Goal: Task Accomplishment & Management: Manage account settings

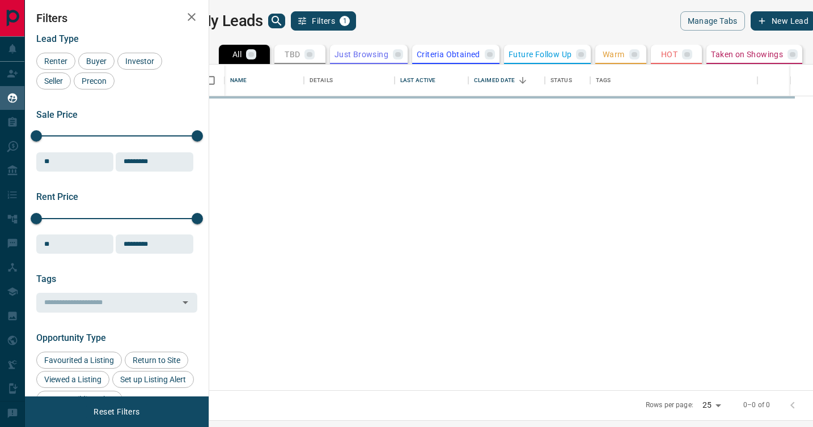
scroll to position [326, 598]
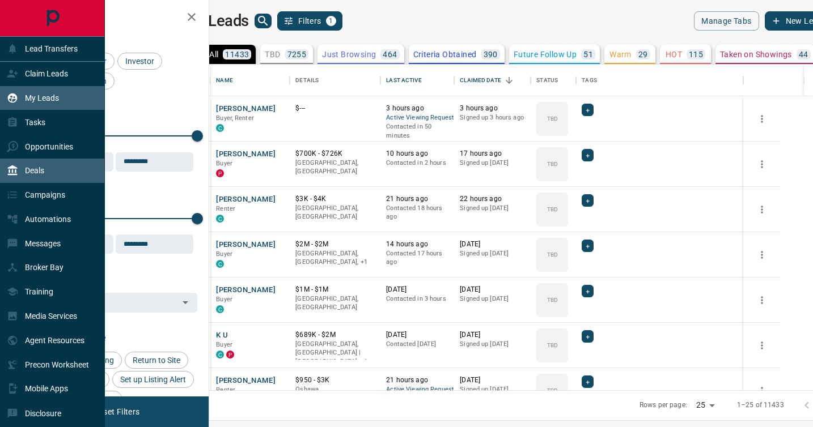
click at [34, 169] on p "Deals" at bounding box center [34, 170] width 19 height 9
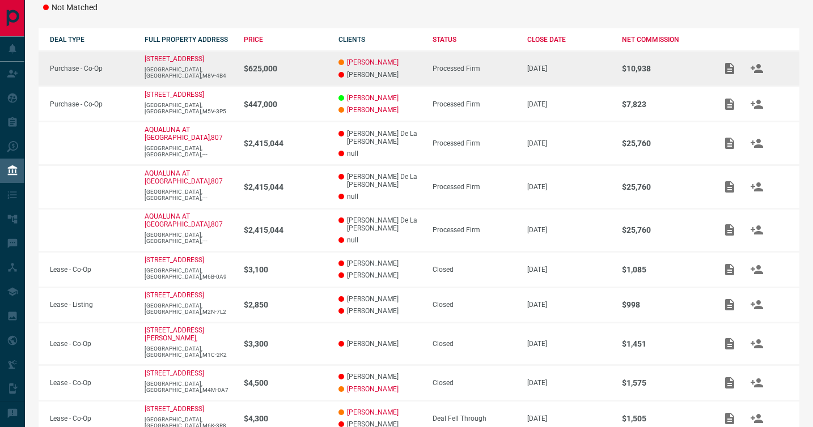
scroll to position [241, 0]
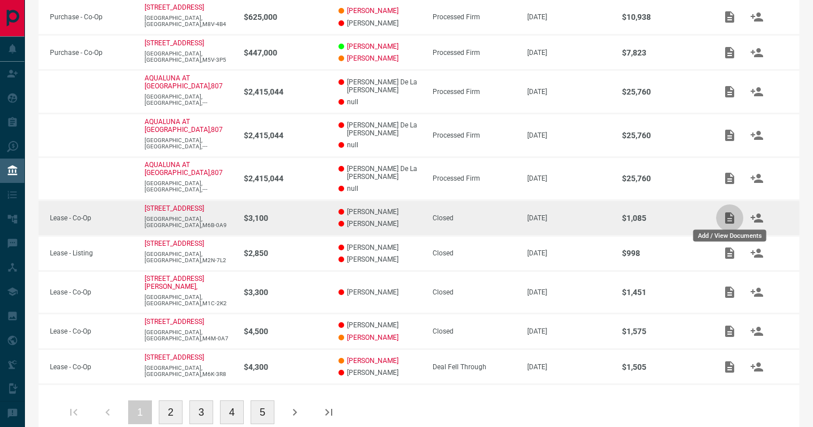
click at [729, 217] on icon "Add / View Documents" at bounding box center [729, 217] width 9 height 11
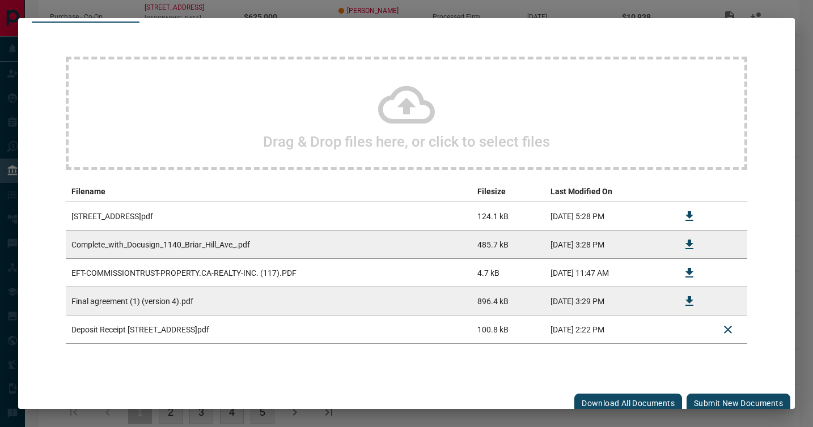
scroll to position [76, 0]
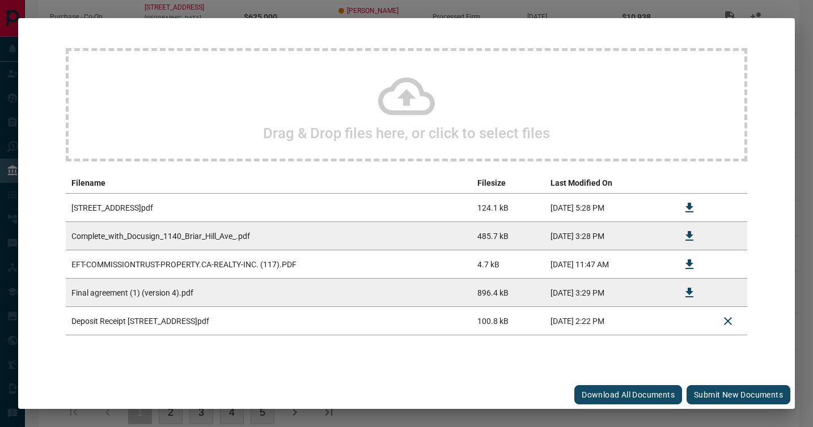
click at [719, 390] on button "Submit new documents" at bounding box center [738, 394] width 104 height 19
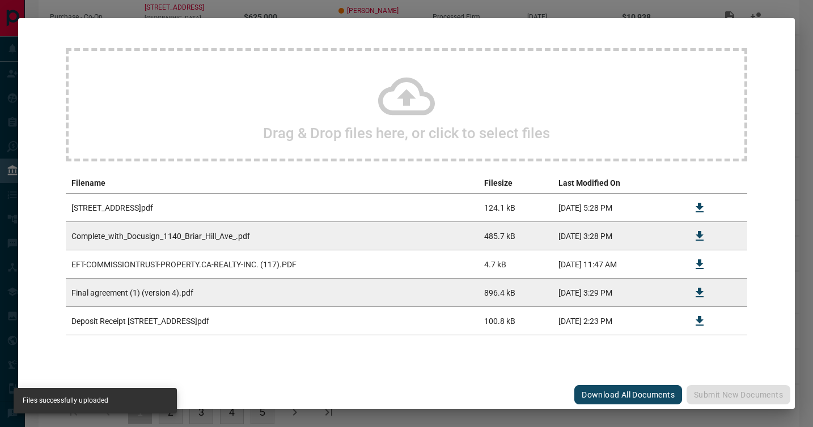
scroll to position [0, 0]
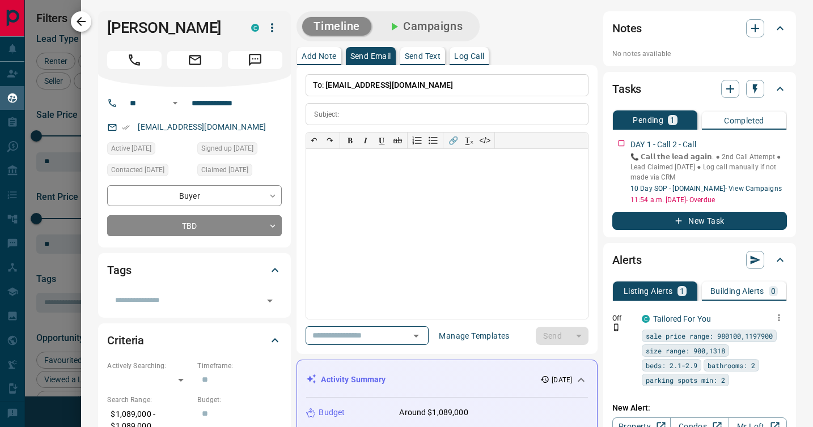
scroll to position [234, 0]
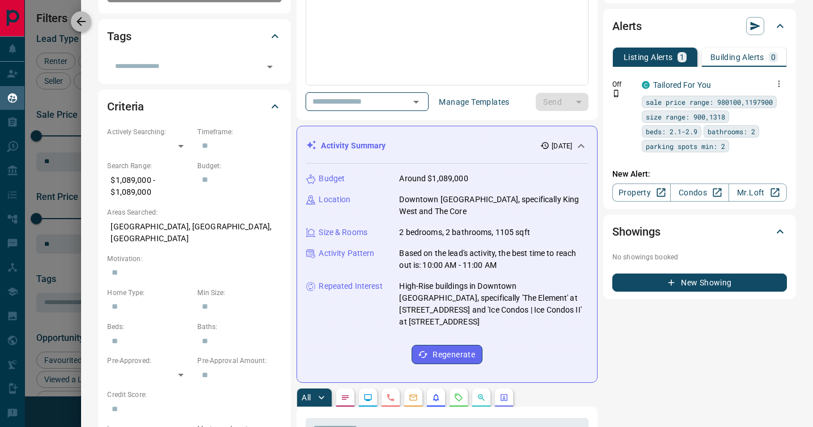
click at [83, 22] on icon "button" at bounding box center [80, 21] width 9 height 9
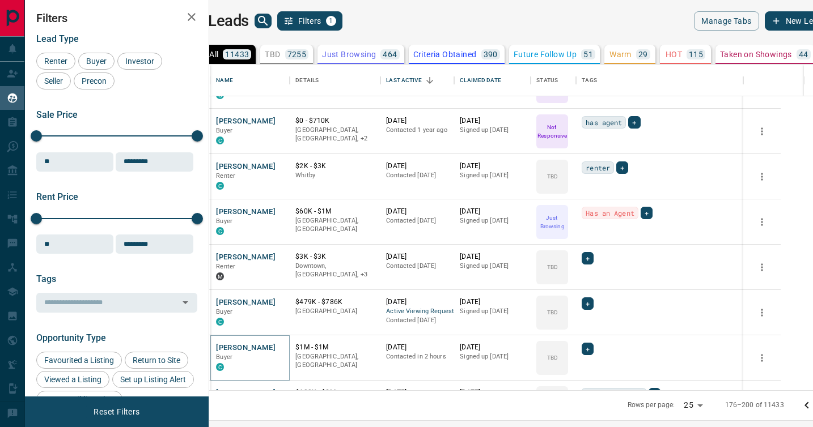
scroll to position [350, 0]
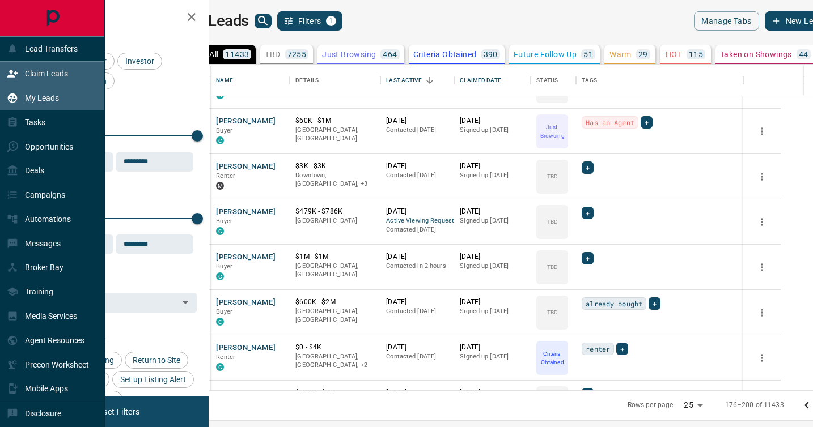
click at [40, 66] on div "Claim Leads" at bounding box center [37, 74] width 61 height 19
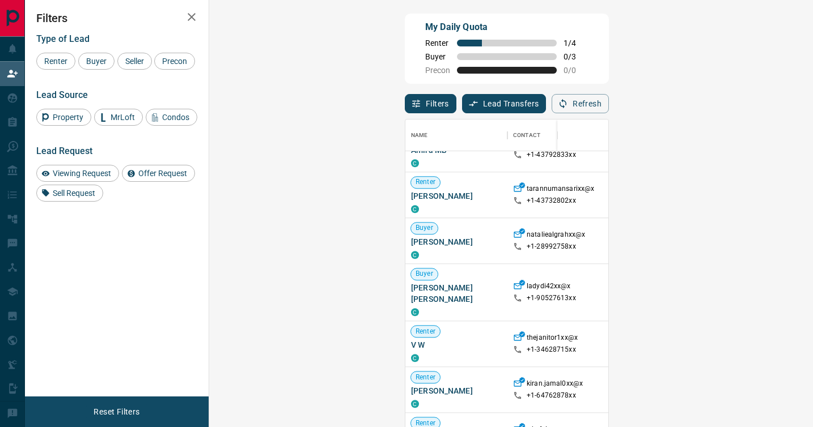
scroll to position [1095, 0]
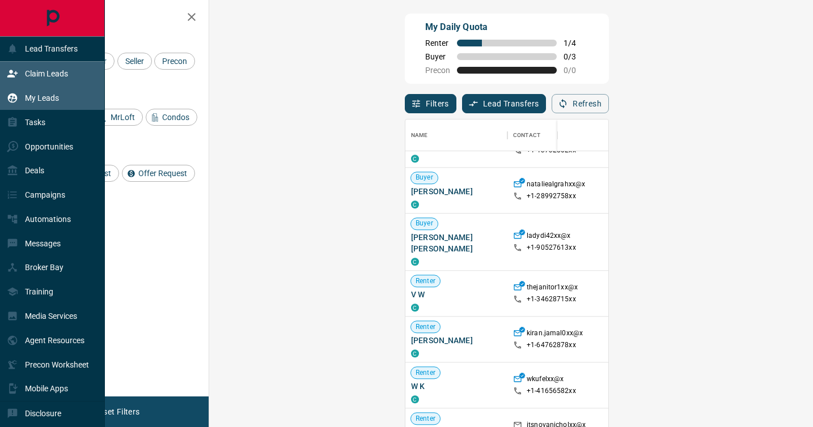
click at [36, 101] on p "My Leads" at bounding box center [42, 97] width 34 height 9
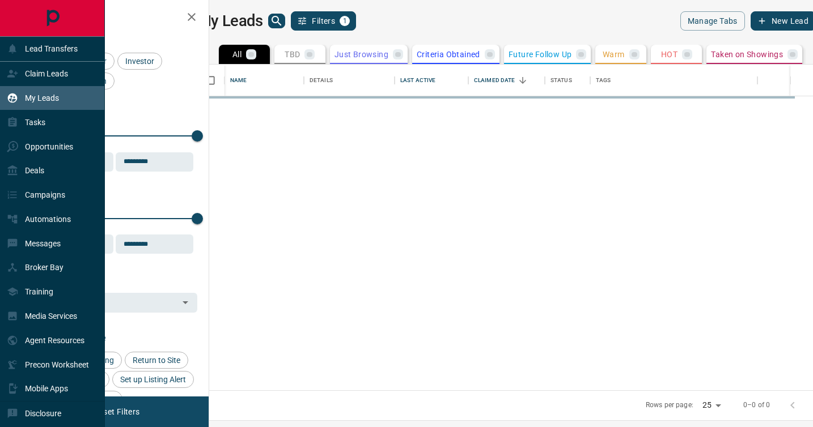
scroll to position [326, 598]
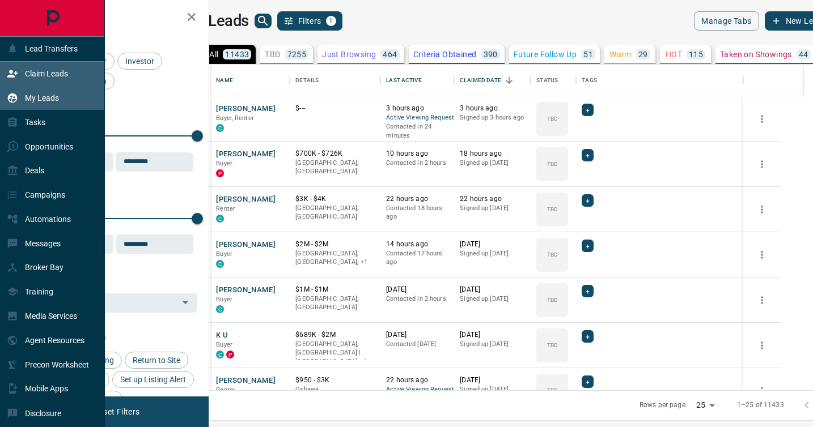
click at [47, 74] on p "Claim Leads" at bounding box center [46, 73] width 43 height 9
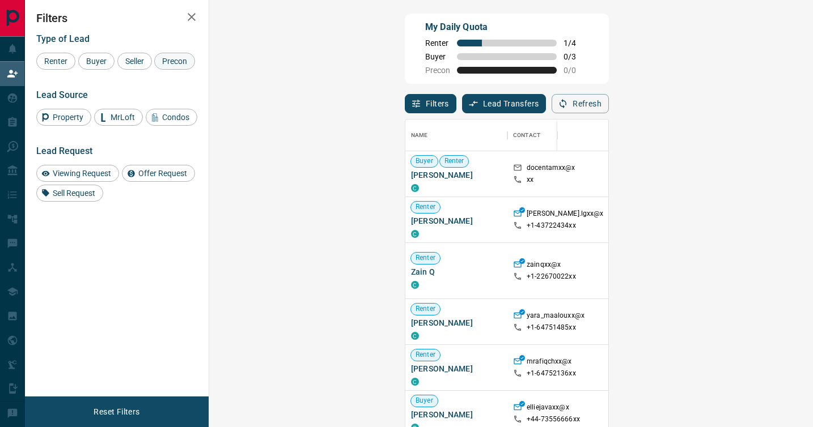
scroll to position [324, 579]
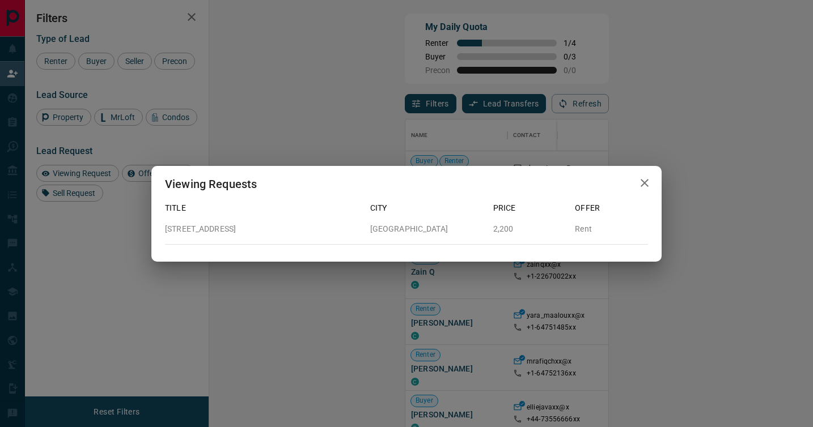
click at [644, 180] on icon "button" at bounding box center [644, 183] width 14 height 14
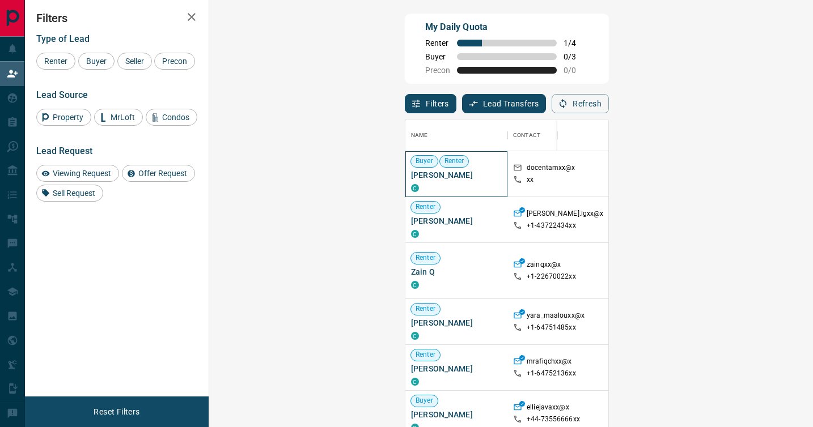
click at [411, 175] on span "Amir Rashidova" at bounding box center [456, 174] width 91 height 11
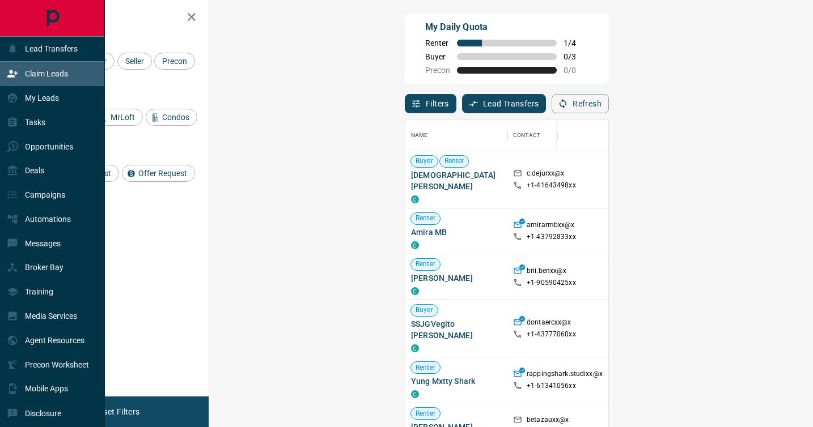
click at [40, 78] on div "Claim Leads" at bounding box center [37, 74] width 61 height 19
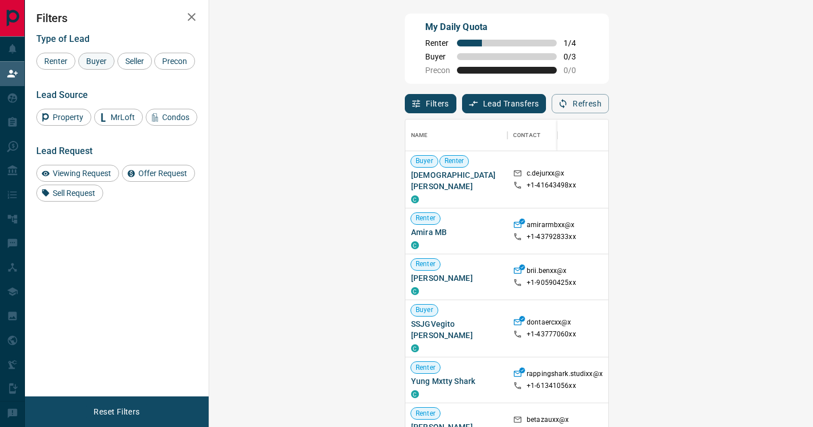
click at [102, 61] on span "Buyer" at bounding box center [96, 61] width 28 height 9
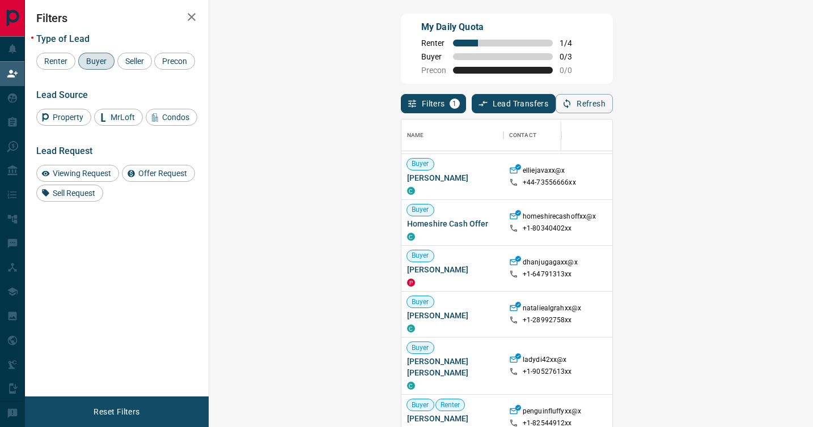
scroll to position [121, 0]
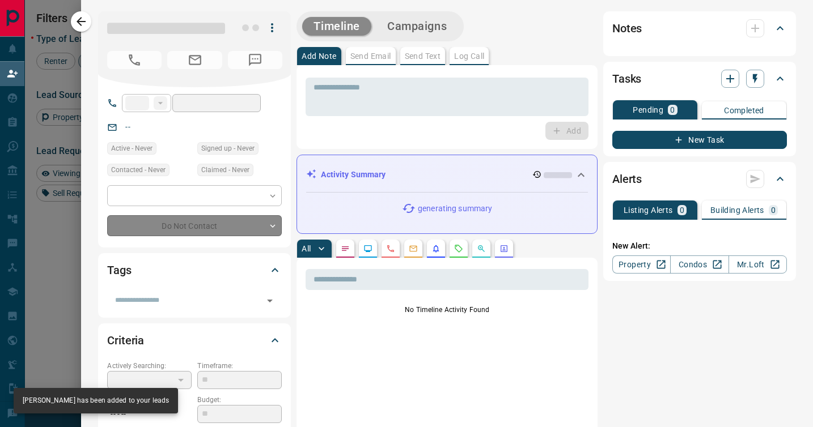
type input "**"
type input "**********"
type input "**"
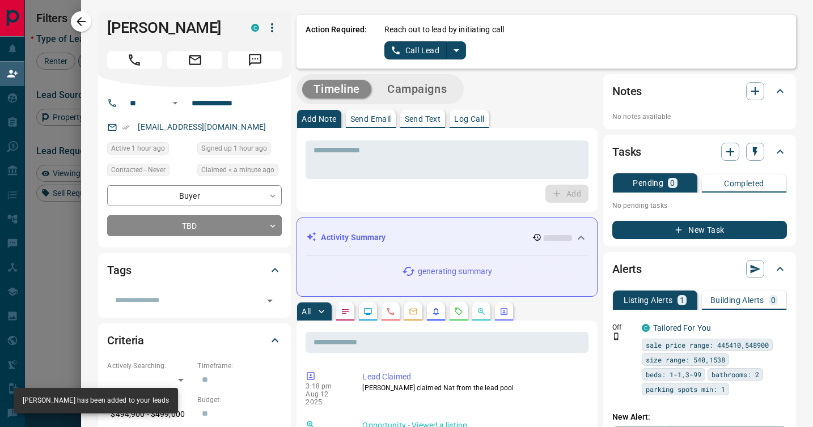
click at [458, 50] on icon "split button" at bounding box center [456, 51] width 14 height 14
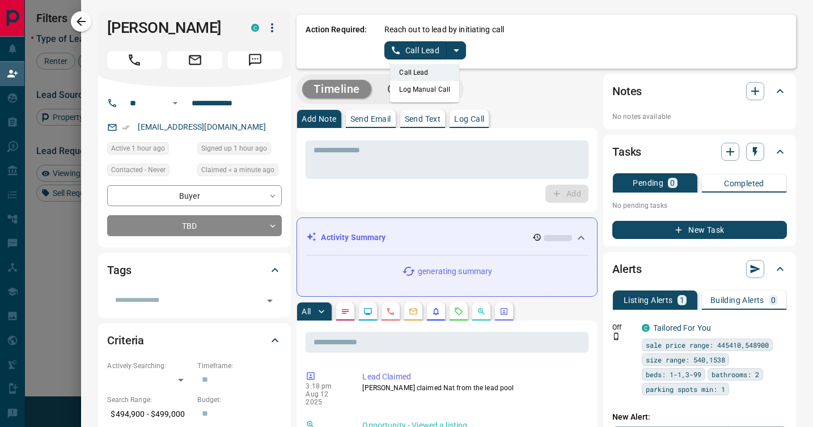
click at [444, 88] on li "Log Manual Call" at bounding box center [424, 89] width 69 height 17
click at [426, 56] on button "Log Manual Call" at bounding box center [421, 50] width 75 height 18
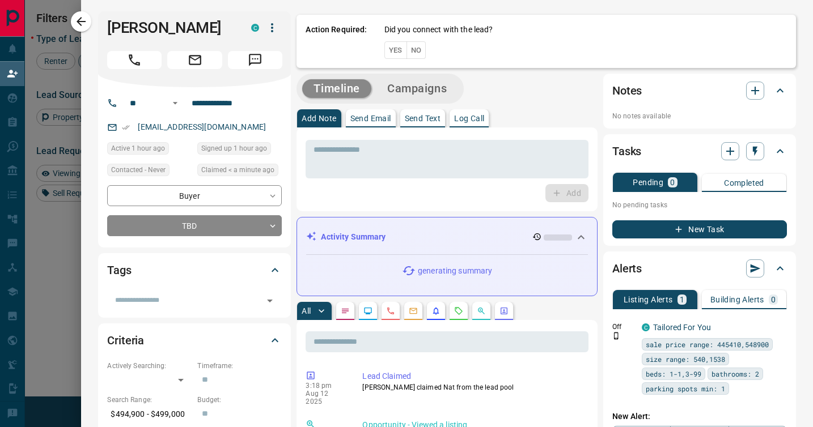
click at [420, 54] on button "No" at bounding box center [416, 50] width 20 height 18
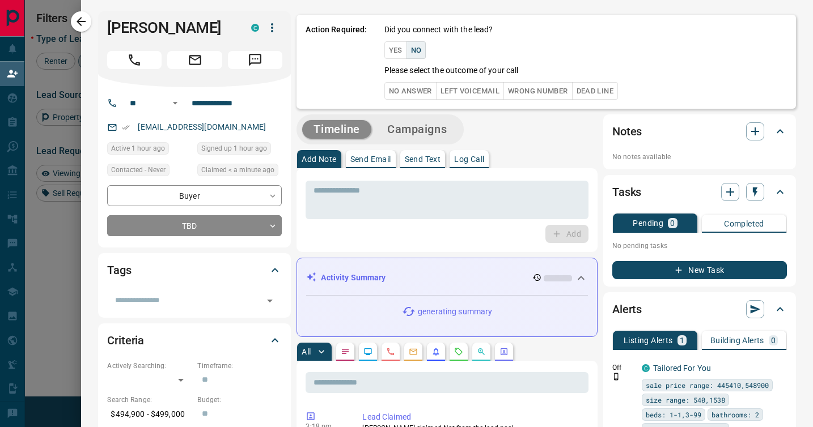
click at [415, 90] on button "No Answer" at bounding box center [410, 91] width 52 height 18
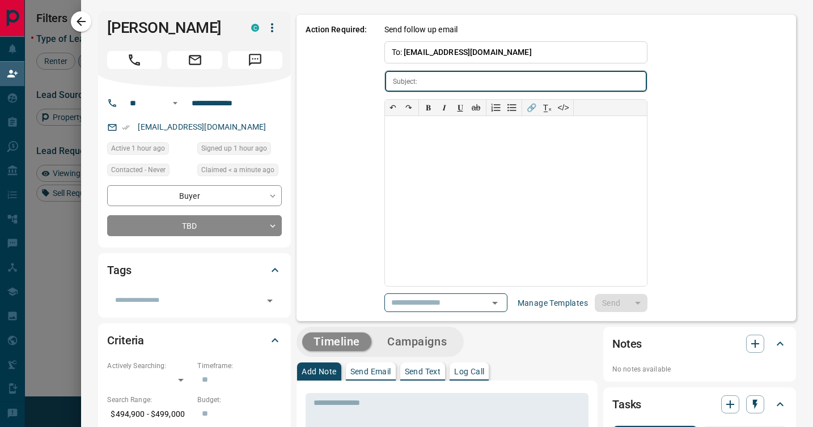
type input "**********"
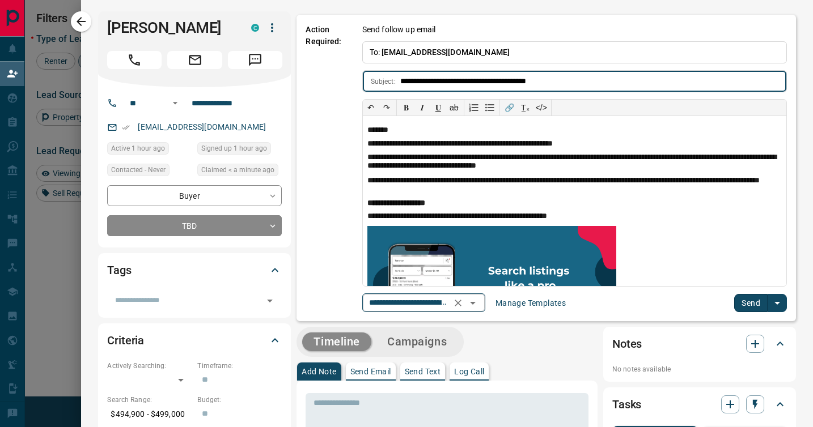
click at [475, 302] on icon "Open" at bounding box center [473, 303] width 6 height 3
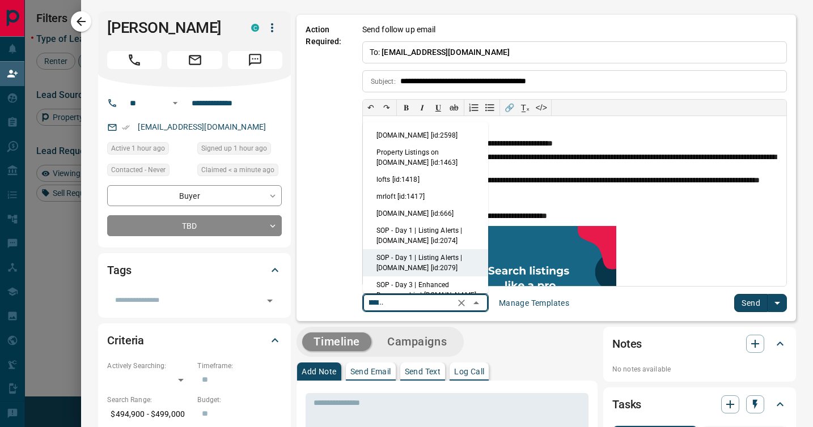
click at [401, 135] on li "condos.ca [id:2598]" at bounding box center [425, 135] width 125 height 17
type input "*********"
type input "**********"
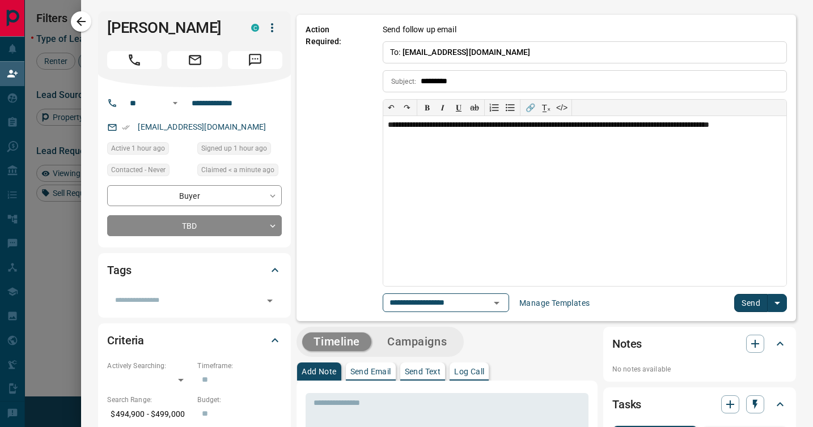
scroll to position [0, 0]
click at [745, 302] on button "Send" at bounding box center [750, 303] width 33 height 18
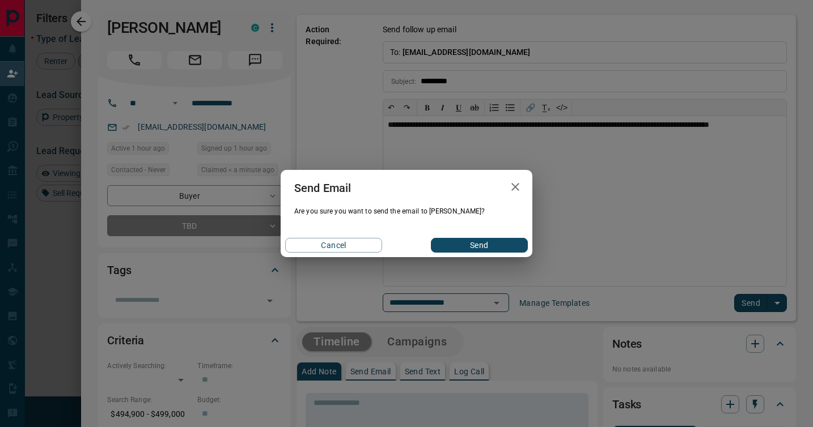
click at [479, 244] on button "Send" at bounding box center [479, 245] width 97 height 15
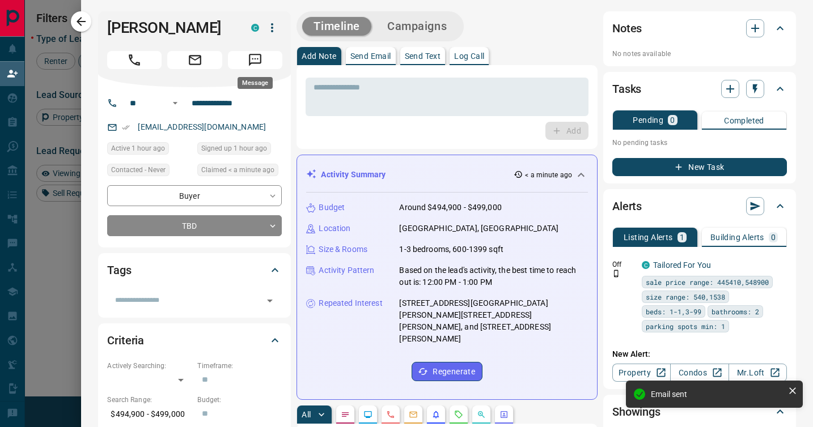
click at [257, 57] on icon "Message" at bounding box center [255, 60] width 15 height 15
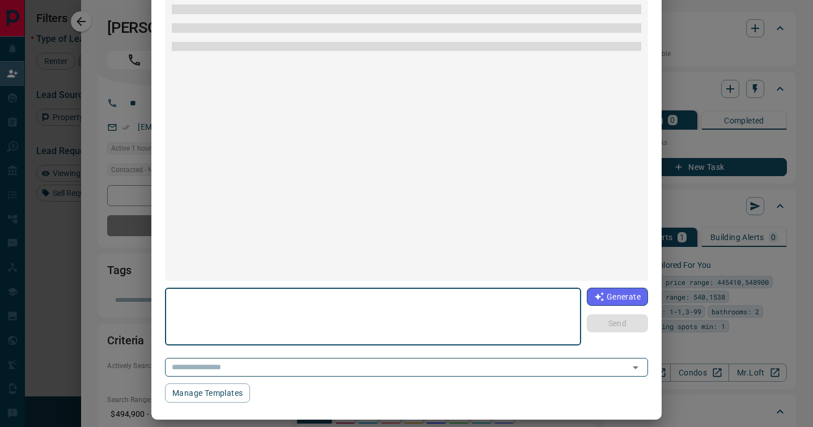
scroll to position [92, 0]
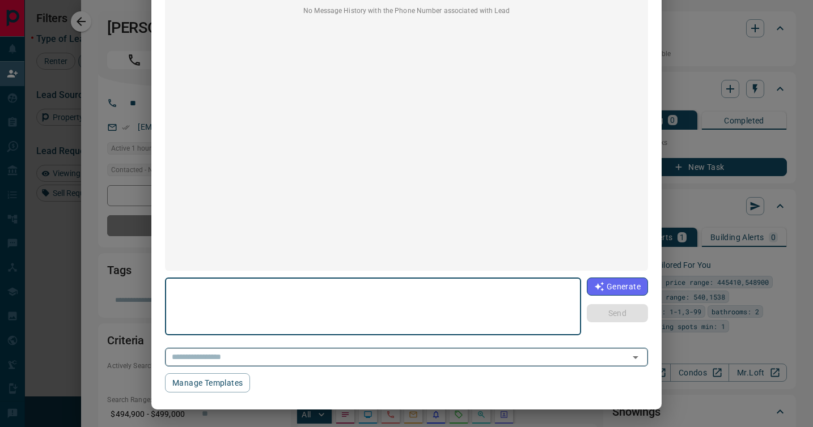
click at [637, 354] on icon "Open" at bounding box center [635, 358] width 14 height 14
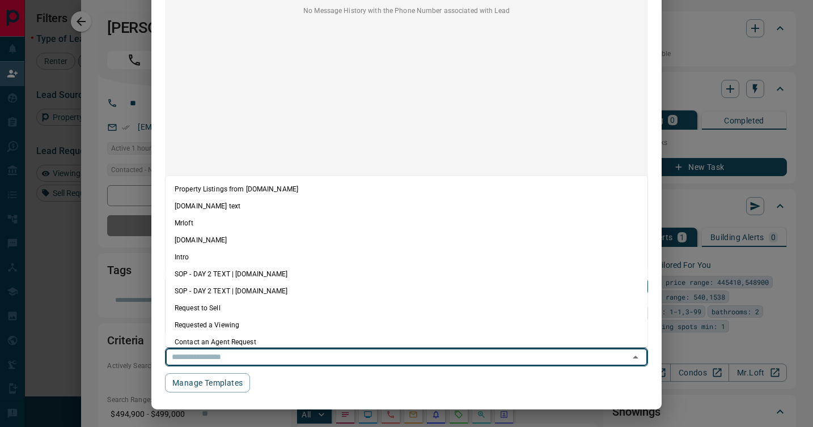
click at [326, 193] on li "Property Listings from Condos.ca" at bounding box center [406, 189] width 482 height 17
type textarea "**********"
type input "**********"
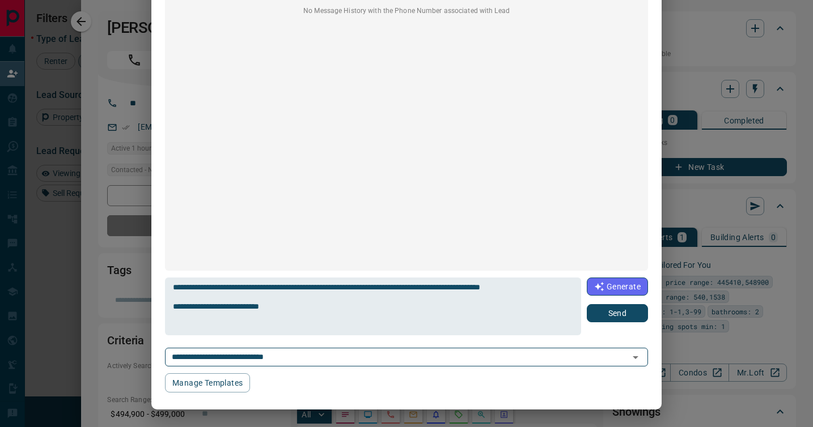
click at [620, 309] on button "Send" at bounding box center [616, 313] width 61 height 18
click at [789, 270] on div "**********" at bounding box center [406, 213] width 813 height 427
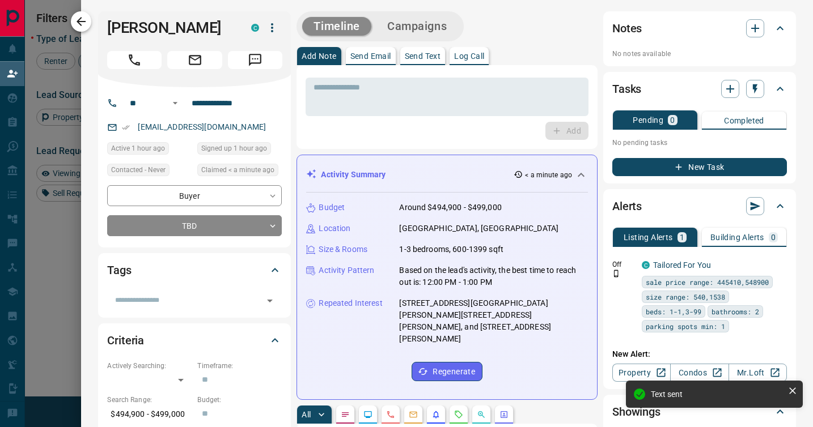
click at [79, 20] on icon "button" at bounding box center [80, 21] width 9 height 9
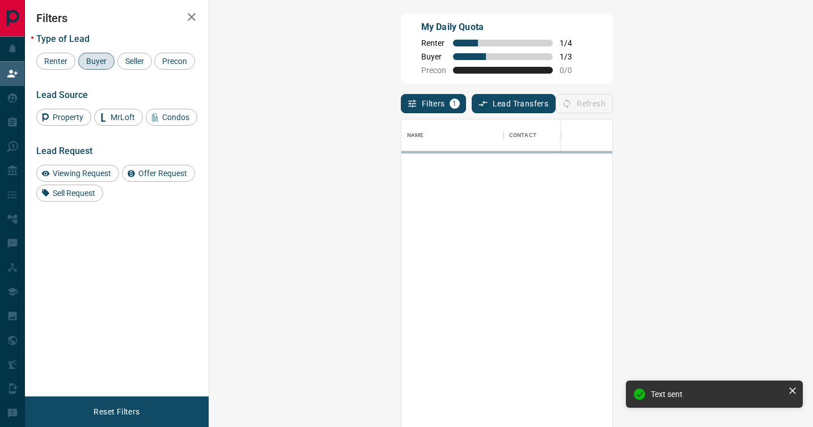
scroll to position [324, 579]
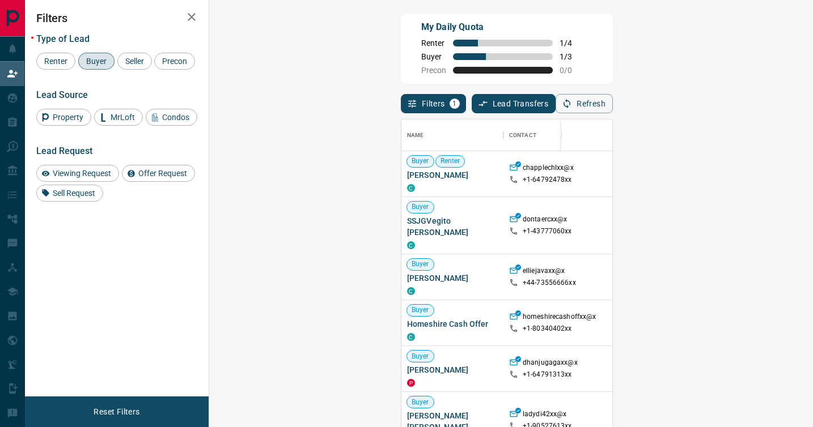
click at [98, 64] on span "Buyer" at bounding box center [96, 61] width 28 height 9
